Goal: Feedback & Contribution: Leave review/rating

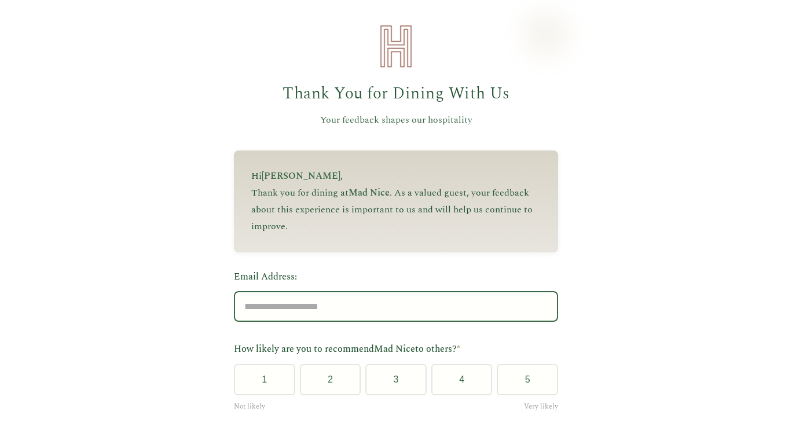
click at [328, 306] on input "Email Address:" at bounding box center [396, 306] width 324 height 31
type input "**********"
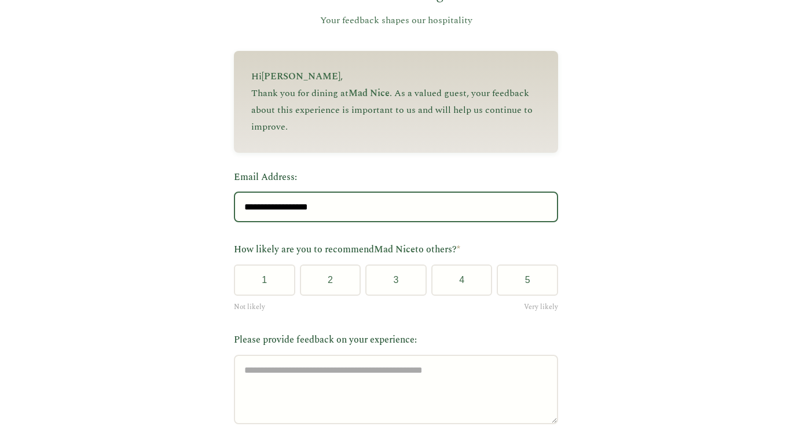
scroll to position [101, 0]
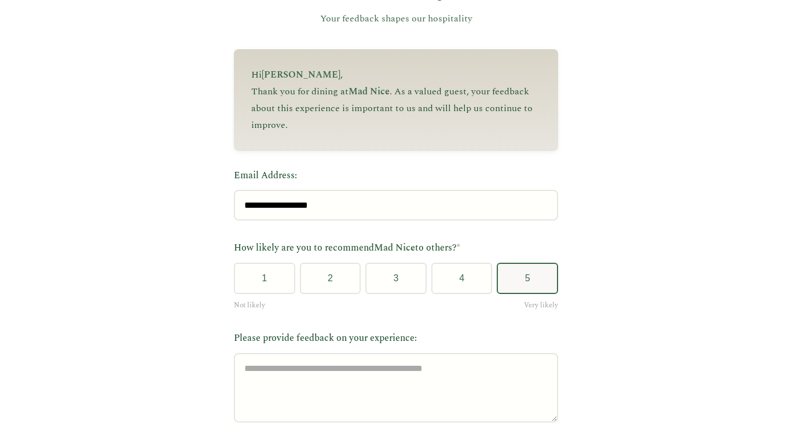
click at [524, 283] on button "5" at bounding box center [526, 278] width 61 height 31
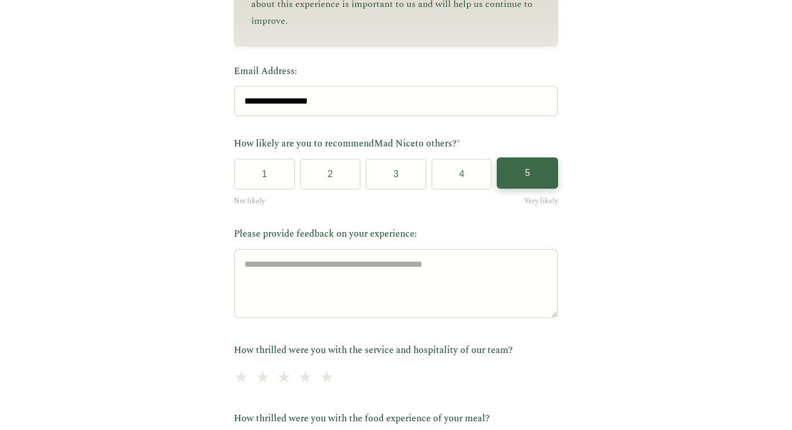
scroll to position [206, 0]
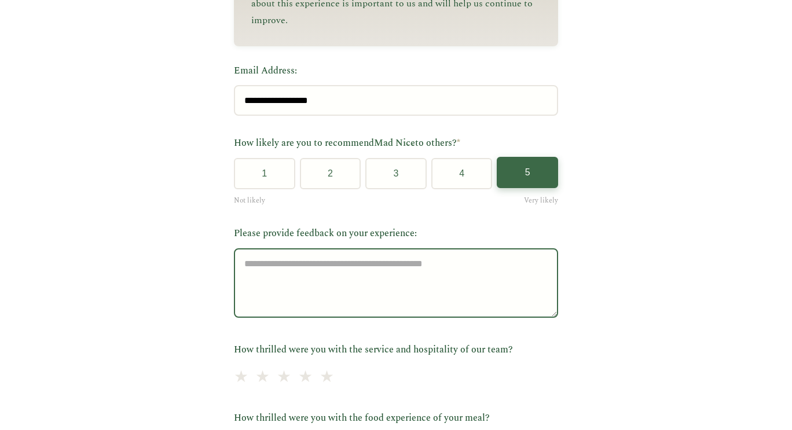
click at [264, 277] on textarea "Please provide feedback on your experience:" at bounding box center [396, 282] width 324 height 69
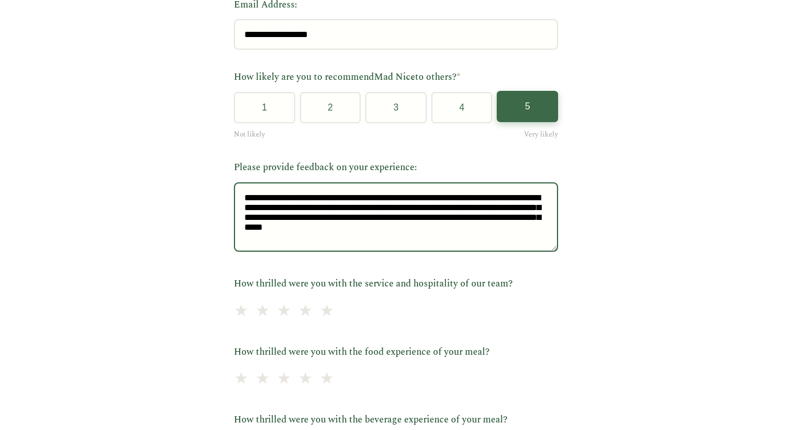
scroll to position [273, 0]
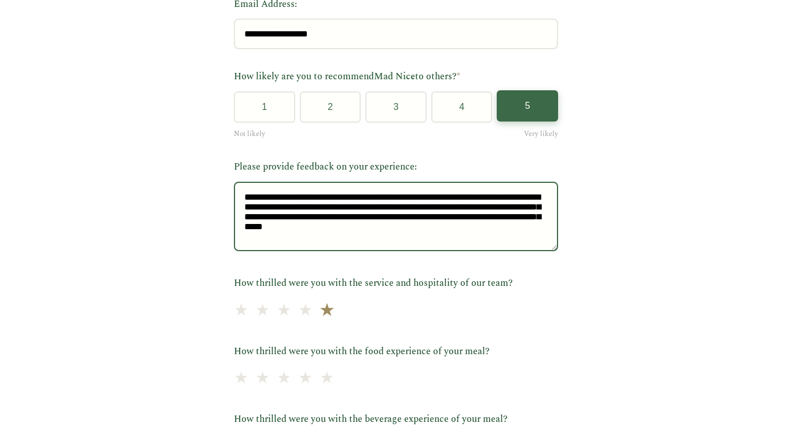
type textarea "**********"
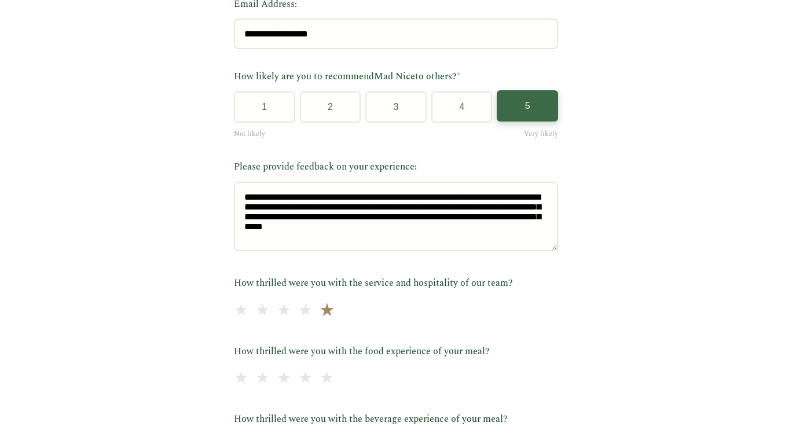
click at [321, 315] on span "★" at bounding box center [327, 310] width 16 height 28
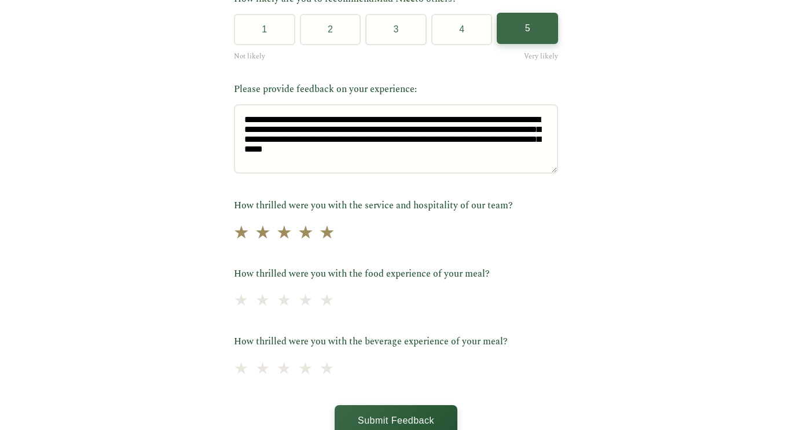
scroll to position [358, 0]
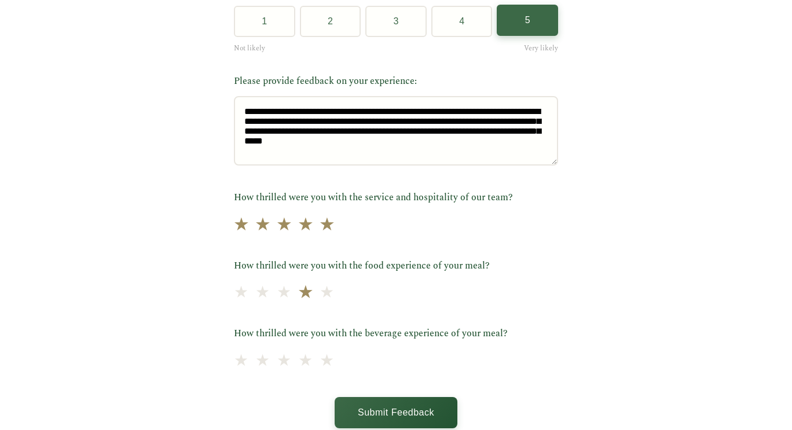
click at [298, 299] on span "★" at bounding box center [305, 293] width 16 height 28
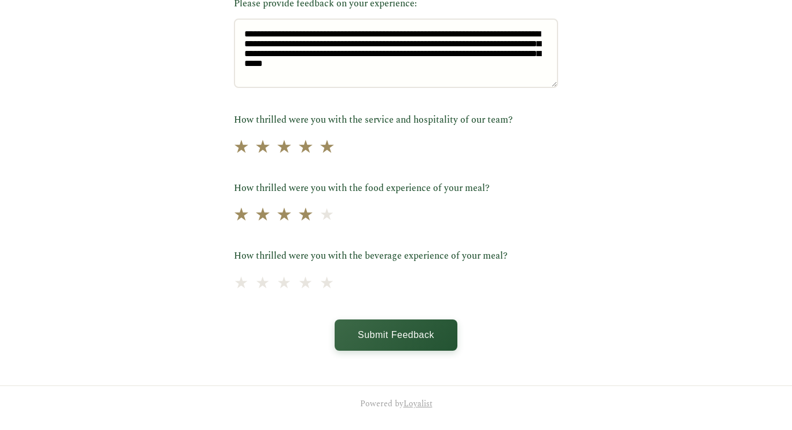
scroll to position [440, 0]
click at [297, 281] on span "★" at bounding box center [305, 282] width 16 height 28
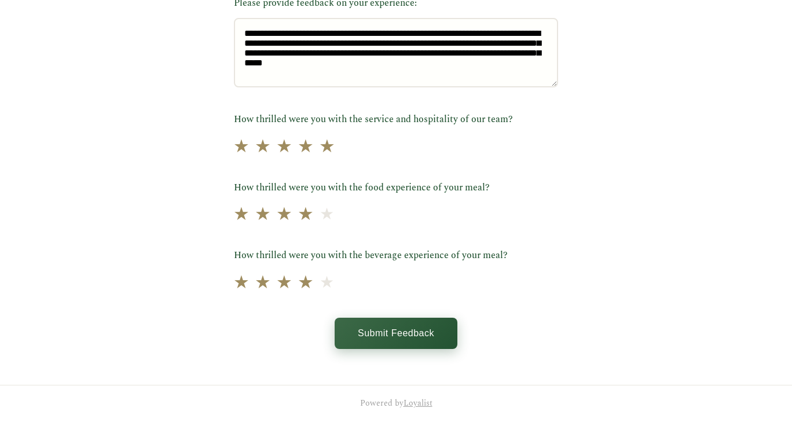
click at [425, 336] on button "Submit Feedback" at bounding box center [395, 333] width 123 height 31
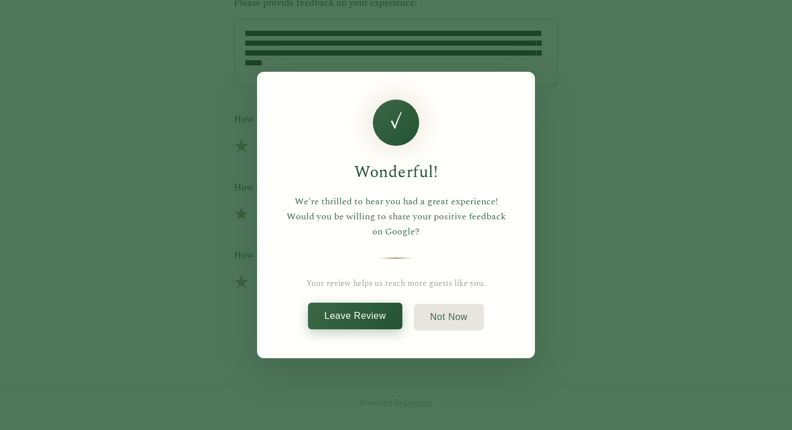
click at [357, 322] on button "Leave Review" at bounding box center [355, 316] width 94 height 27
